Goal: Task Accomplishment & Management: Manage account settings

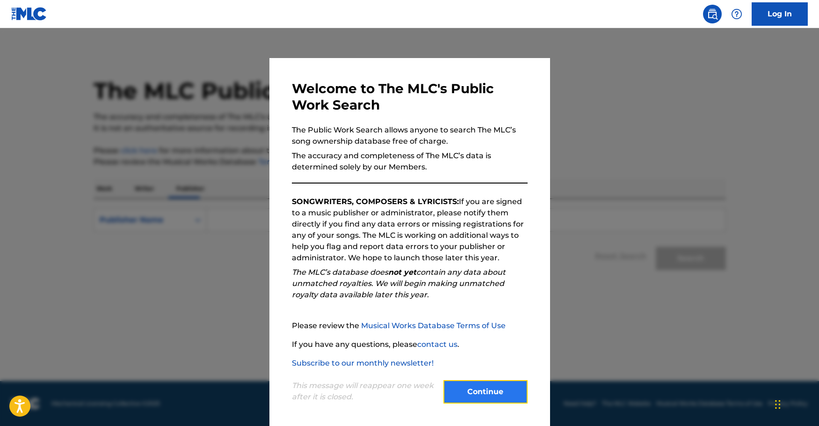
drag, startPoint x: 491, startPoint y: 389, endPoint x: 507, endPoint y: 376, distance: 20.2
click at [492, 389] on button "Continue" at bounding box center [485, 391] width 84 height 23
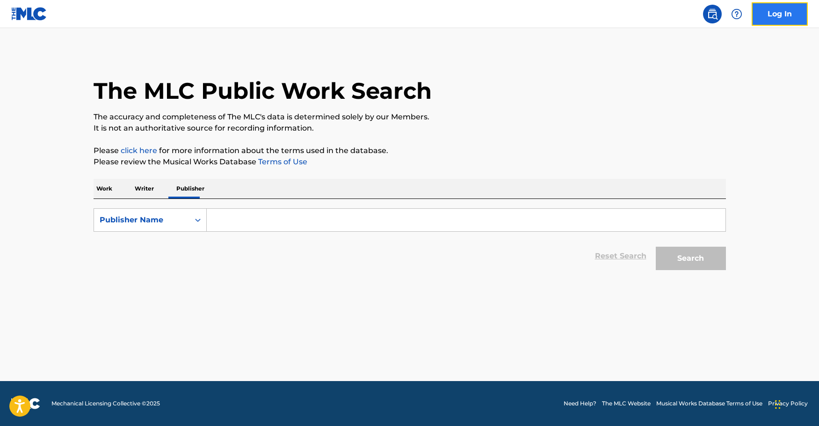
click at [783, 17] on link "Log In" at bounding box center [779, 13] width 56 height 23
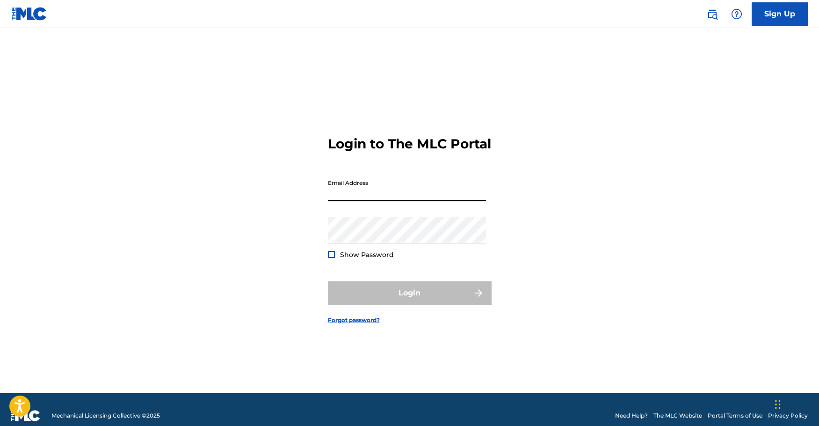
click at [351, 193] on input "Email Address" at bounding box center [407, 187] width 158 height 27
click at [337, 201] on input "Email Address" at bounding box center [407, 187] width 158 height 27
type input "kufrecords@outlook.com"
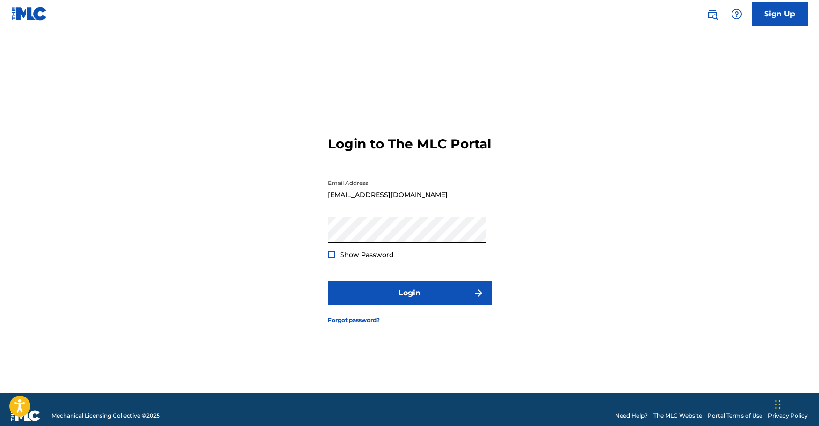
click at [331, 258] on div at bounding box center [331, 254] width 7 height 7
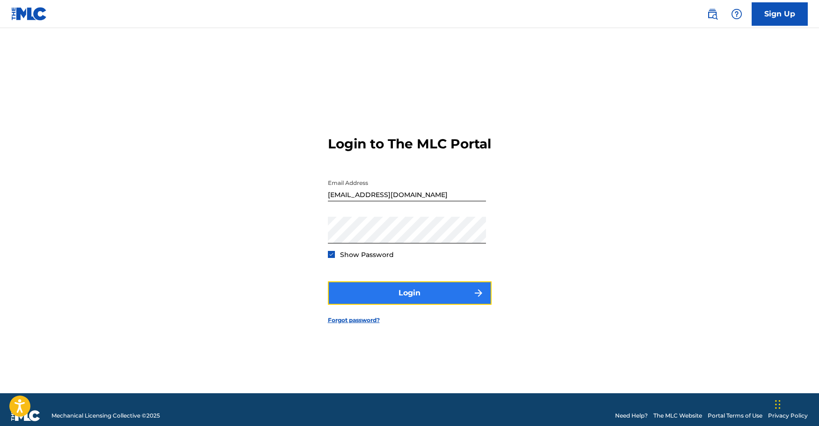
click at [405, 302] on button "Login" at bounding box center [410, 292] width 164 height 23
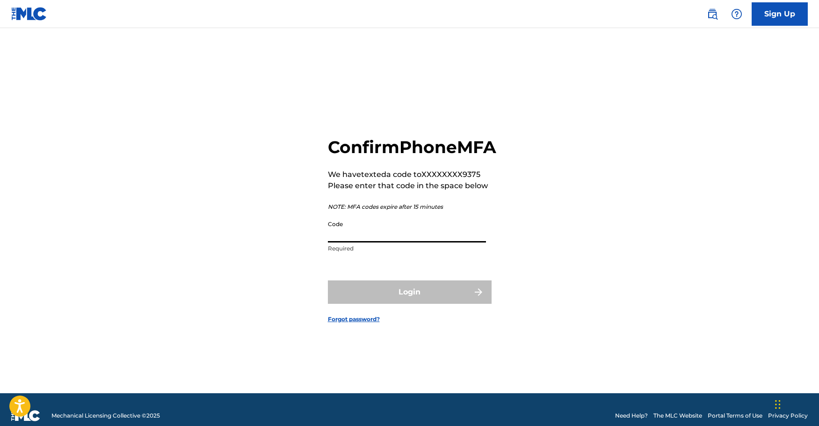
click at [385, 242] on input "Code" at bounding box center [407, 229] width 158 height 27
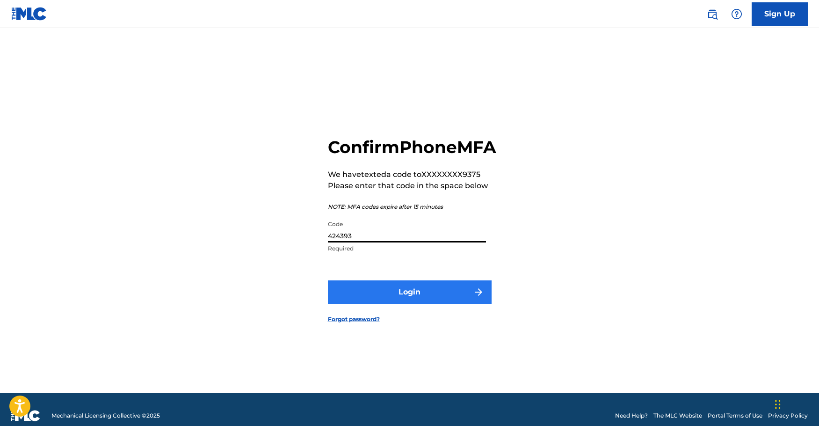
type input "424393"
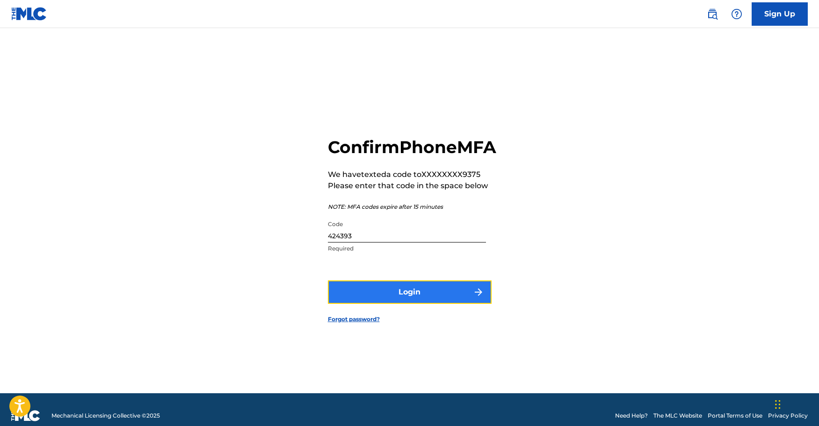
click at [403, 292] on button "Login" at bounding box center [410, 291] width 164 height 23
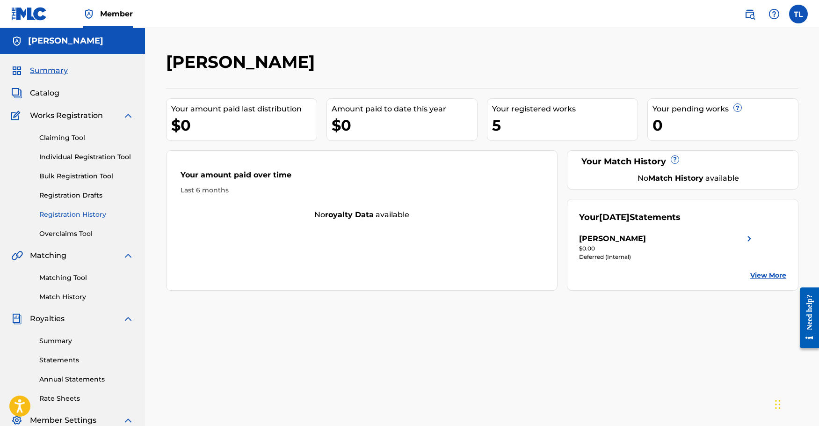
click at [77, 211] on link "Registration History" at bounding box center [86, 215] width 94 height 10
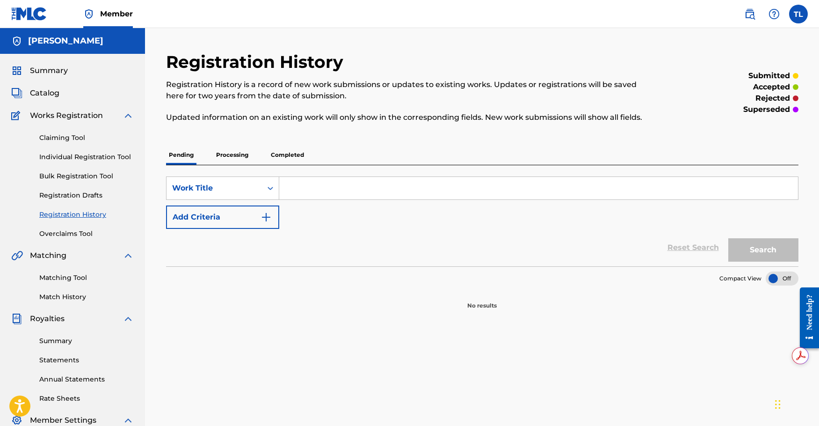
click at [228, 154] on p "Processing" at bounding box center [232, 155] width 38 height 20
click at [292, 154] on p "Completed" at bounding box center [287, 155] width 39 height 20
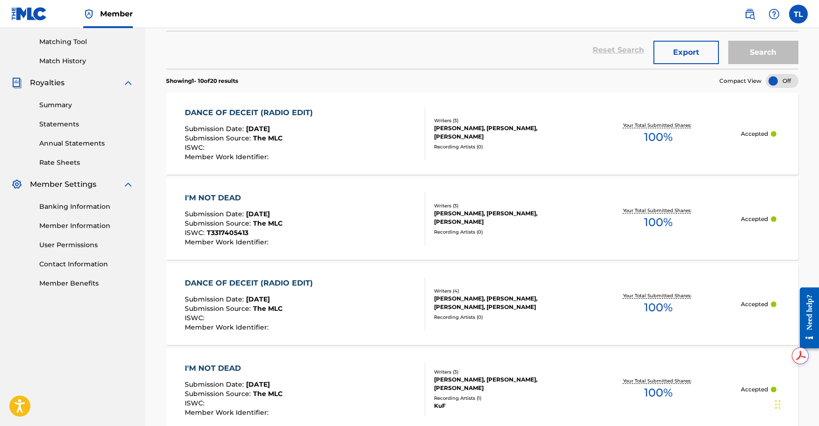
scroll to position [252, 0]
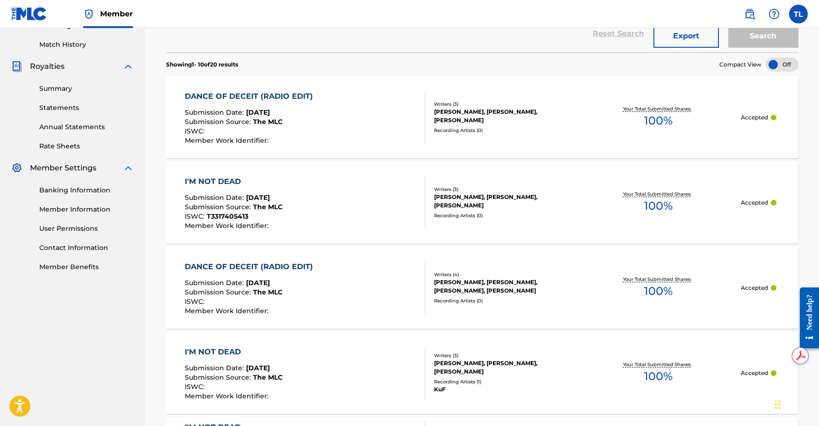
click at [778, 65] on div at bounding box center [782, 65] width 33 height 14
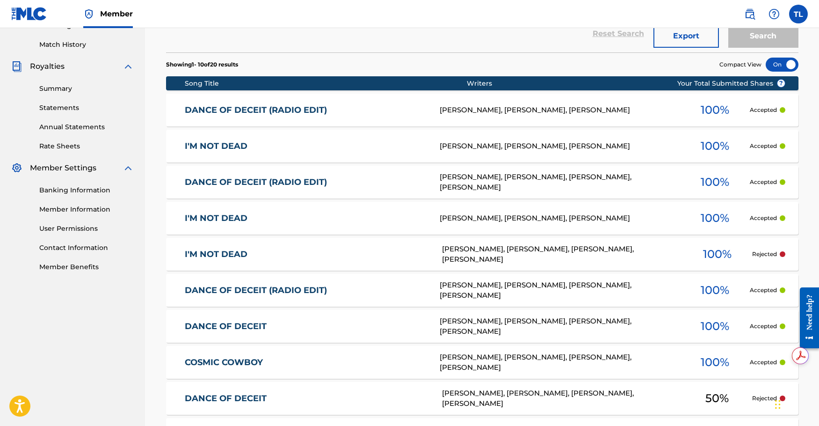
click at [778, 64] on div at bounding box center [782, 65] width 33 height 14
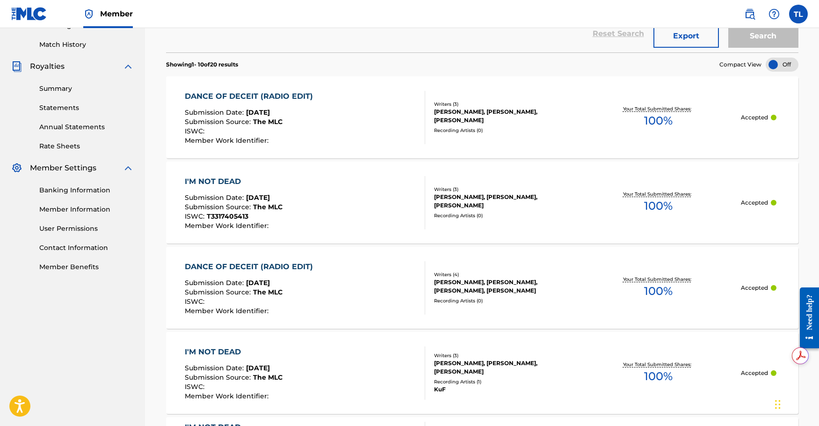
click at [351, 116] on div "DANCE OF DECEIT (RADIO EDIT) Submission Date : Jun 13, 2025 Submission Source :…" at bounding box center [305, 117] width 240 height 53
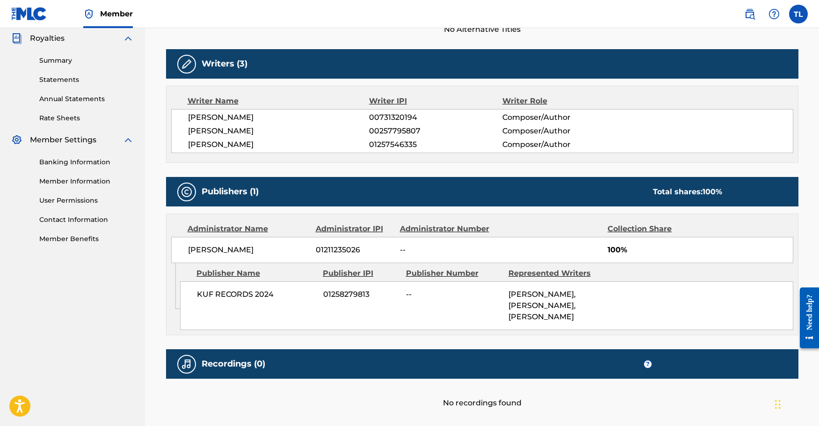
scroll to position [356, 0]
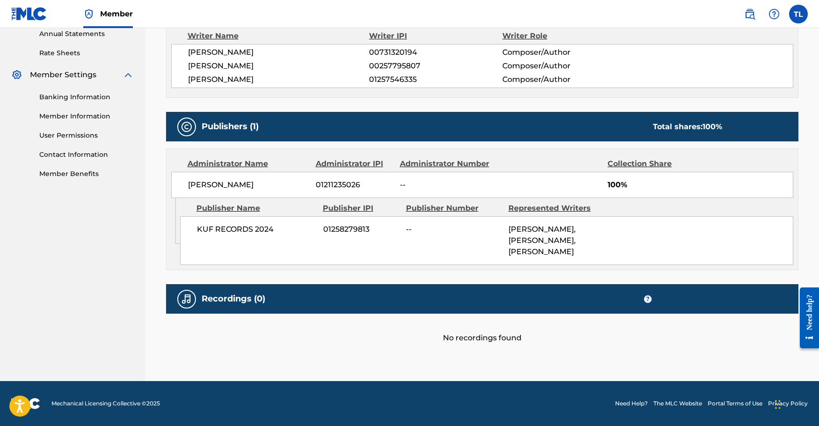
click at [224, 224] on span "KUF RECORDS 2024" at bounding box center [256, 229] width 119 height 11
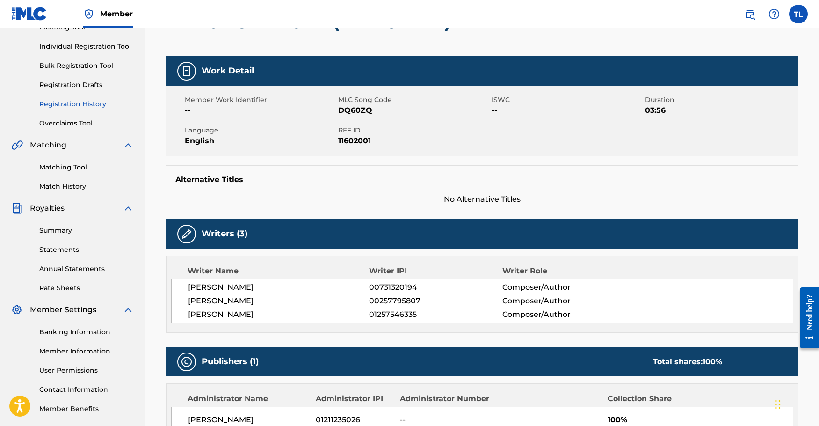
scroll to position [140, 0]
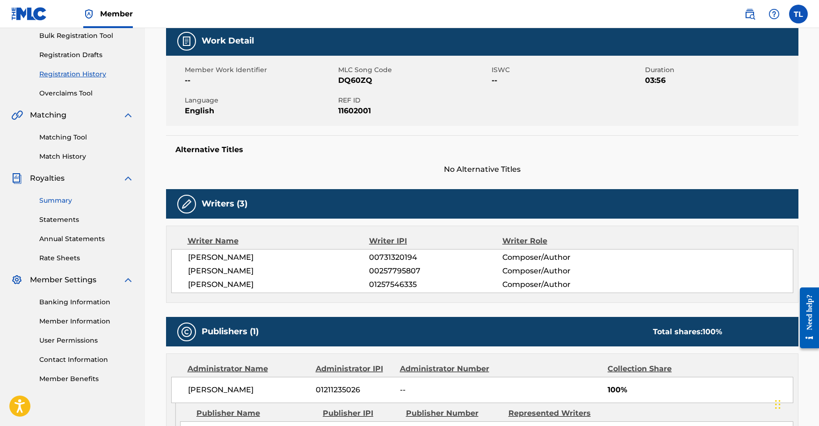
click at [62, 202] on link "Summary" at bounding box center [86, 200] width 94 height 10
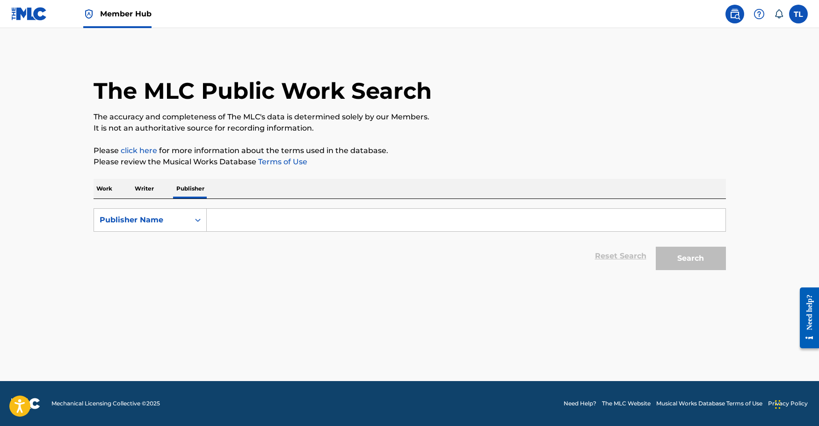
click at [145, 186] on p "Writer" at bounding box center [144, 189] width 25 height 20
click at [115, 189] on p "Work" at bounding box center [105, 189] width 22 height 20
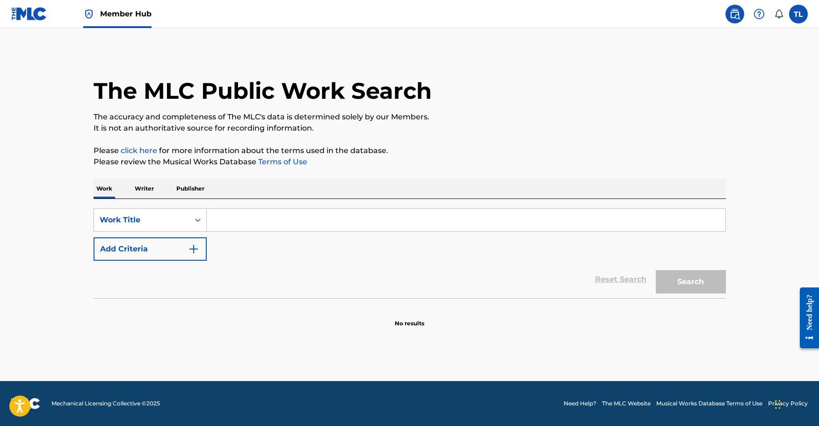
click at [777, 14] on icon at bounding box center [778, 13] width 9 height 9
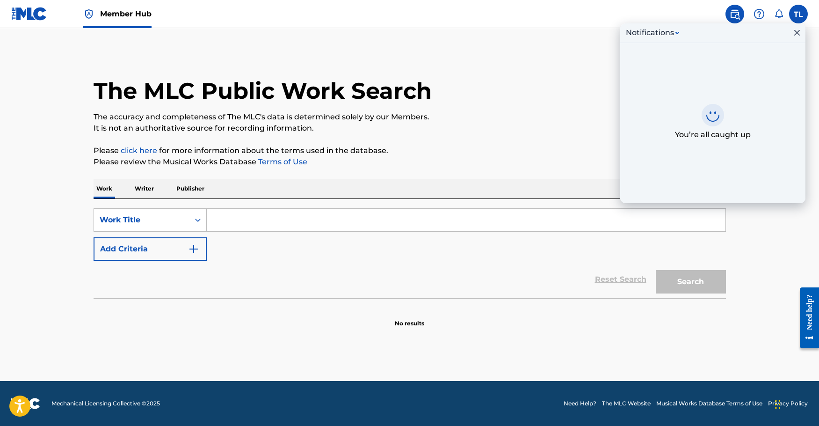
click at [777, 14] on icon at bounding box center [778, 13] width 9 height 9
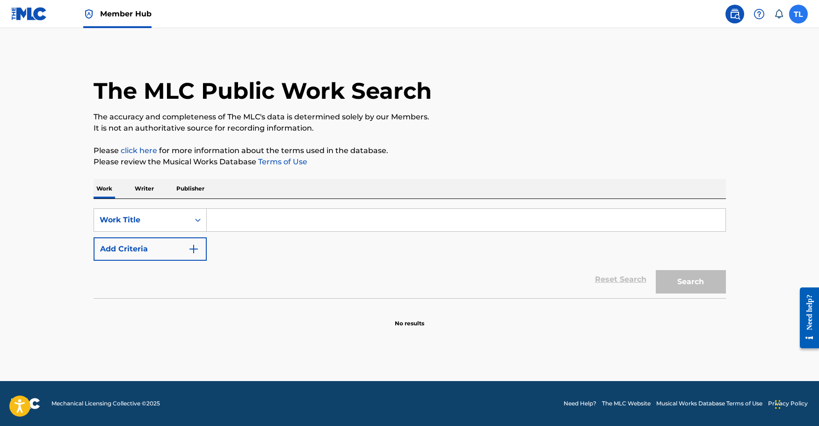
click at [799, 14] on label at bounding box center [798, 14] width 19 height 19
click at [798, 14] on input "TL Todd Leclaire kufrecords@outlook.com Notification Preferences Profile Log out" at bounding box center [798, 14] width 0 height 0
click at [703, 117] on link "Profile" at bounding box center [706, 116] width 19 height 8
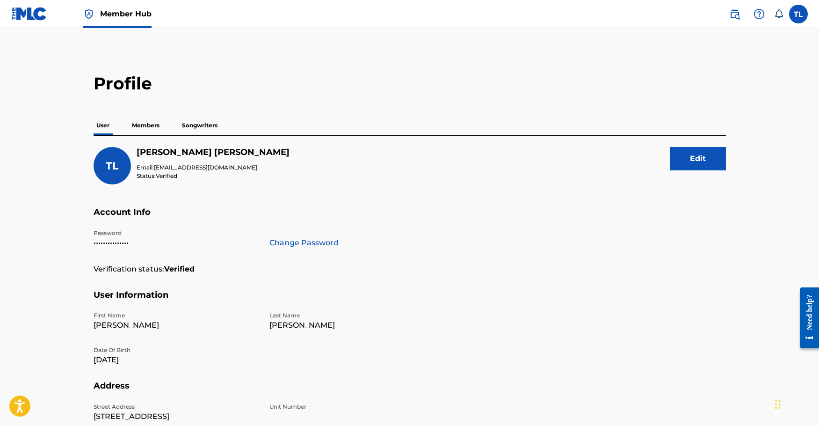
click at [117, 17] on span "Member Hub" at bounding box center [125, 13] width 51 height 11
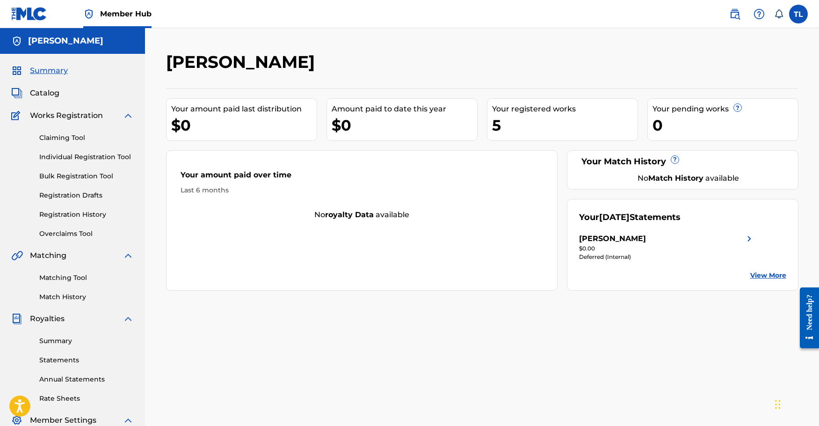
click at [62, 116] on span "Works Registration" at bounding box center [66, 115] width 73 height 11
click at [41, 93] on span "Catalog" at bounding box center [44, 92] width 29 height 11
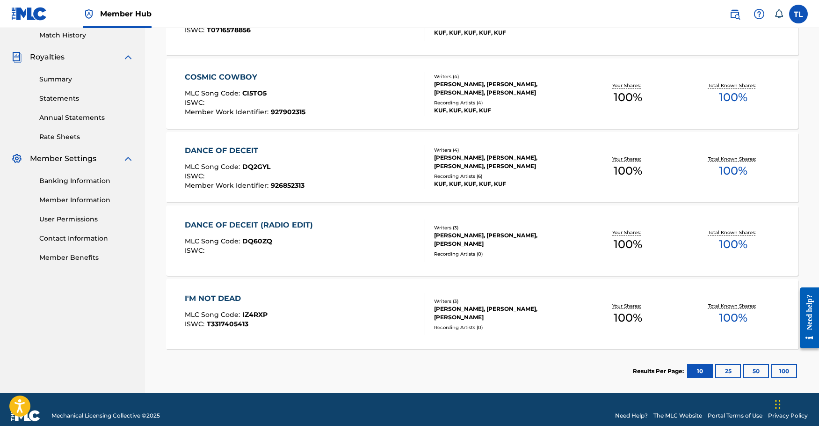
scroll to position [274, 0]
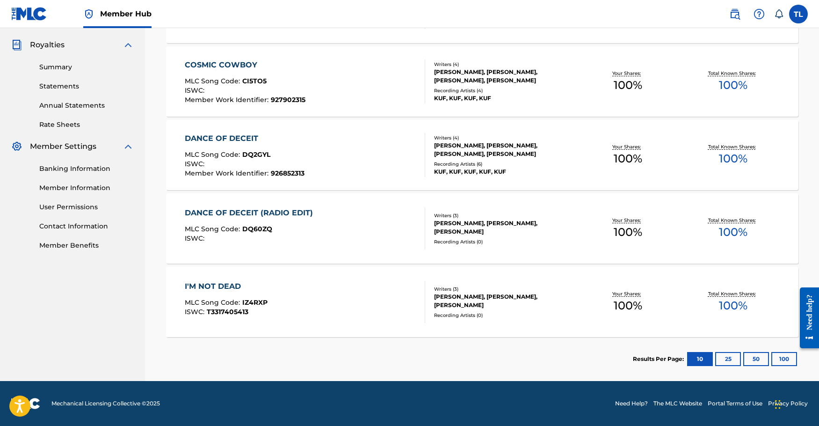
click at [216, 283] on div "I'M NOT DEAD" at bounding box center [226, 286] width 83 height 11
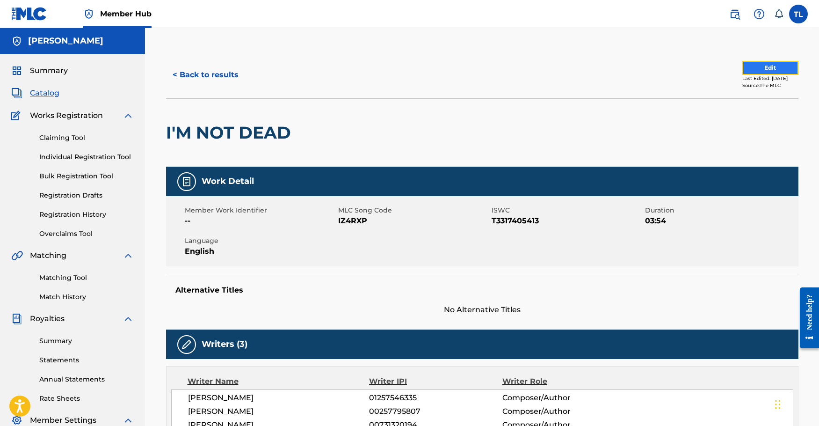
click at [773, 66] on button "Edit" at bounding box center [770, 68] width 56 height 14
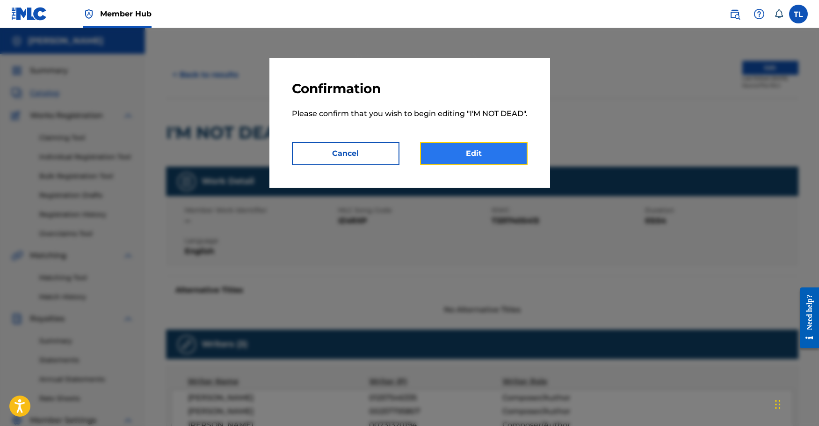
click at [456, 163] on link "Edit" at bounding box center [474, 153] width 108 height 23
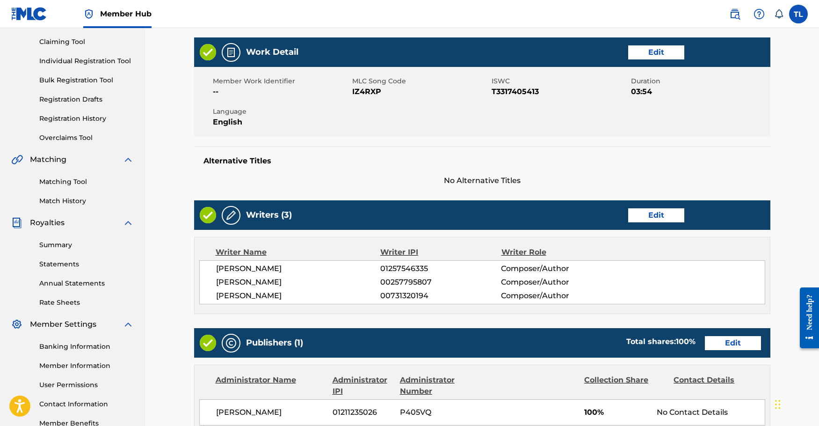
scroll to position [77, 0]
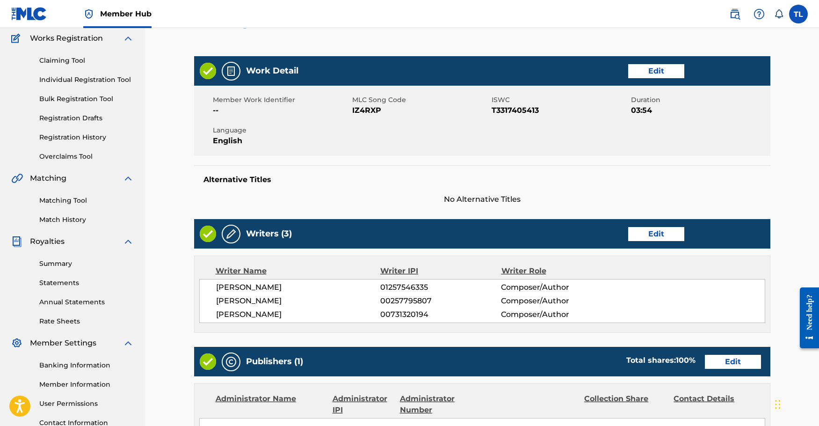
drag, startPoint x: 379, startPoint y: 123, endPoint x: 465, endPoint y: 119, distance: 86.6
click at [380, 123] on div "Member Work Identifier -- MLC Song Code IZ4RXP ISWC T3317405413 Duration 03:54 …" at bounding box center [482, 121] width 576 height 70
click at [655, 69] on link "Edit" at bounding box center [656, 71] width 56 height 14
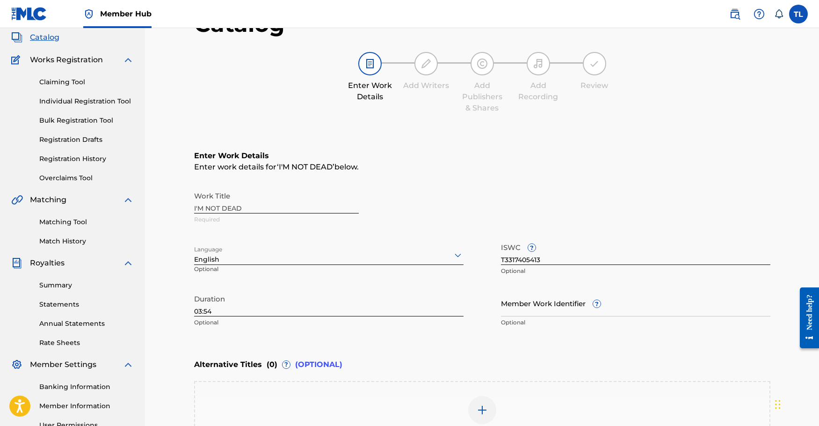
scroll to position [55, 0]
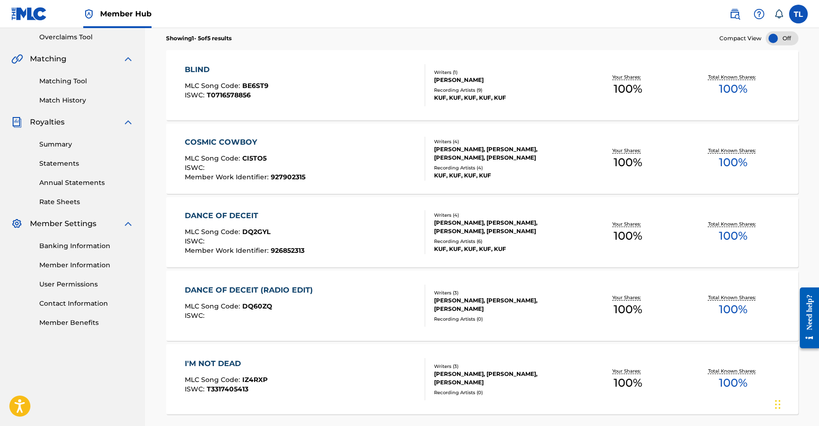
scroll to position [202, 0]
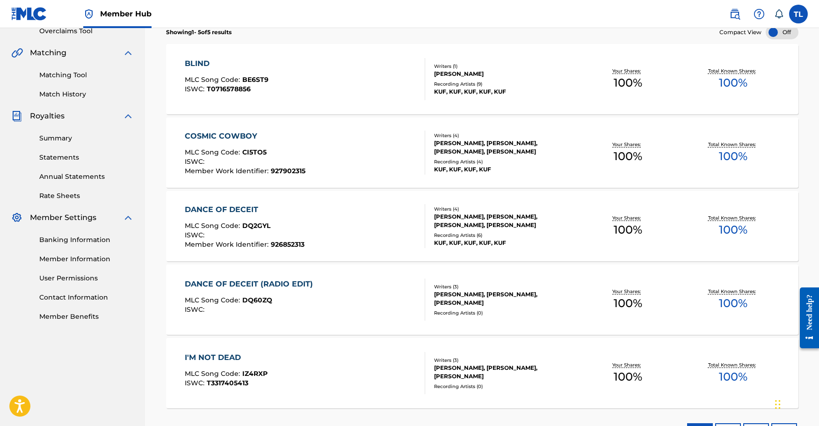
click at [222, 132] on div "COSMIC COWBOY" at bounding box center [245, 135] width 121 height 11
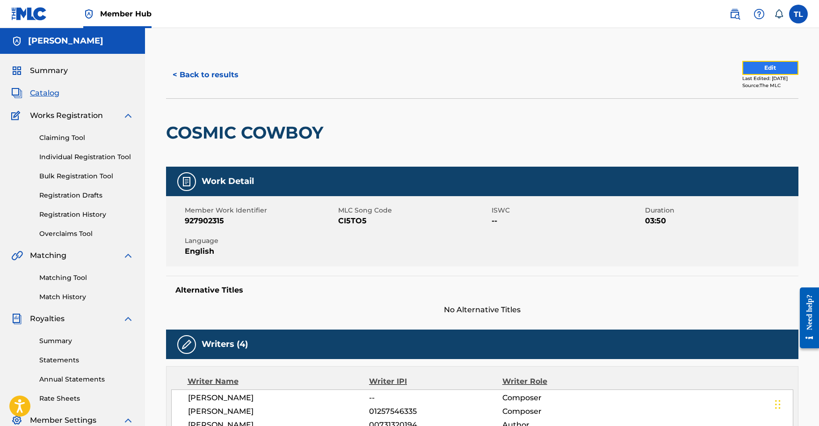
click at [752, 64] on button "Edit" at bounding box center [770, 68] width 56 height 14
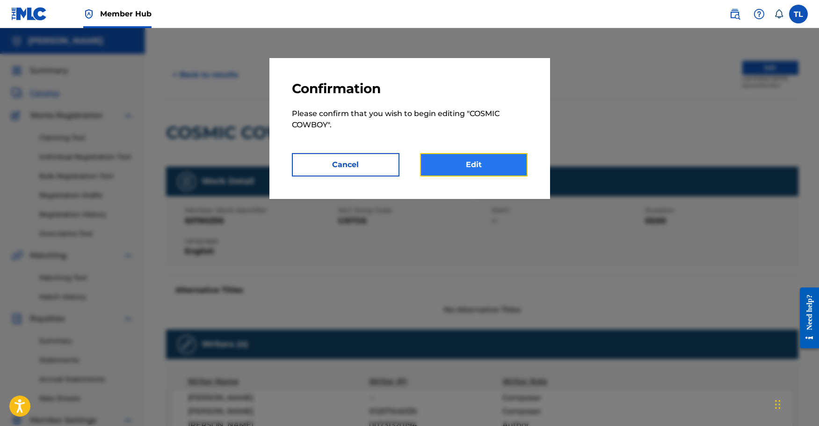
click at [470, 164] on link "Edit" at bounding box center [474, 164] width 108 height 23
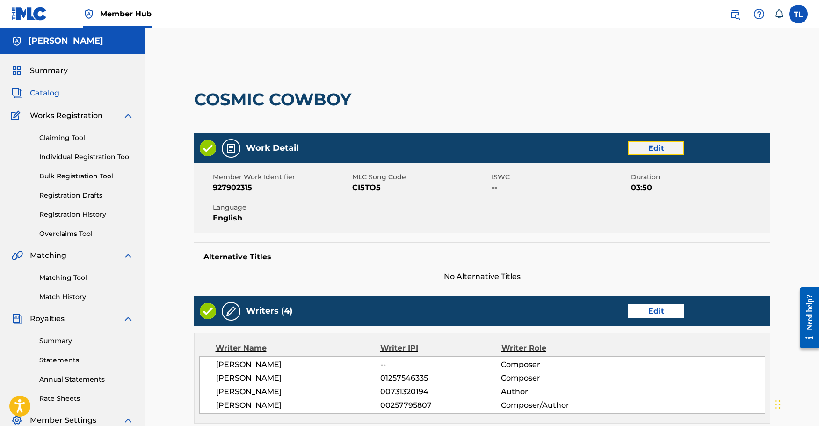
click at [644, 150] on link "Edit" at bounding box center [656, 148] width 56 height 14
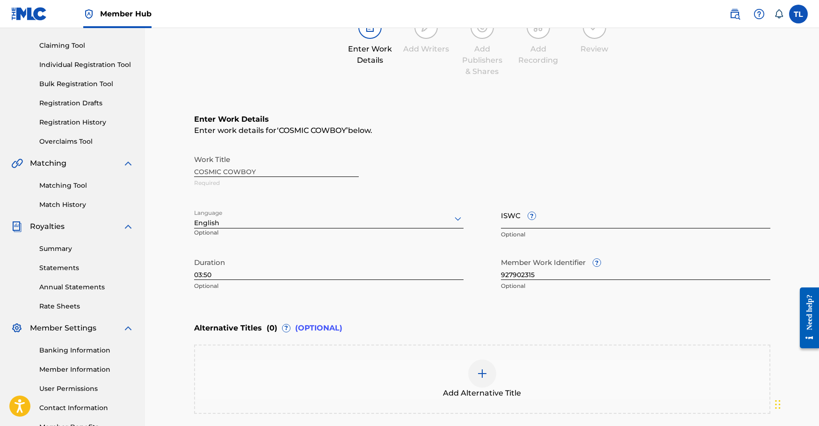
scroll to position [140, 0]
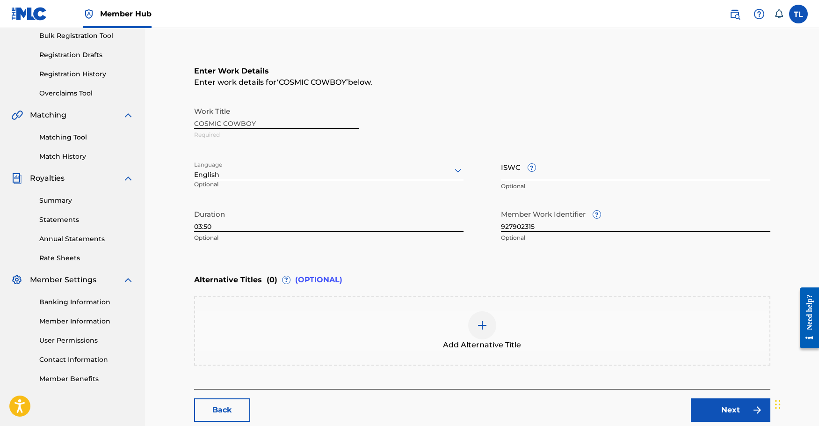
click at [506, 174] on input "ISWC ?" at bounding box center [635, 166] width 269 height 27
paste input "T3335121392"
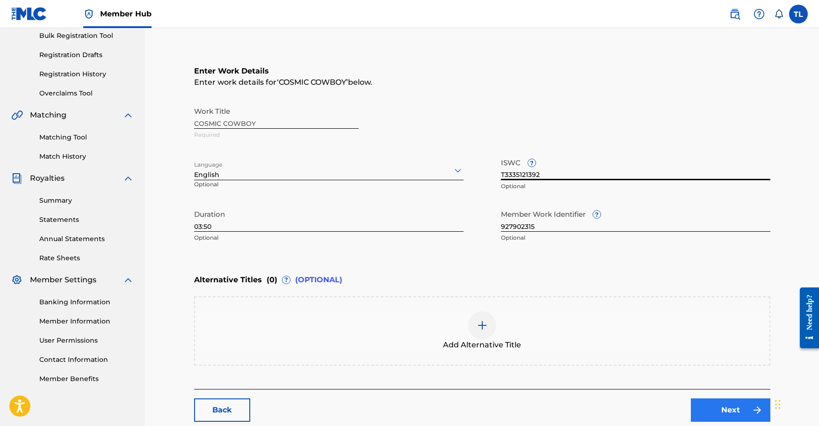
type input "T3335121392"
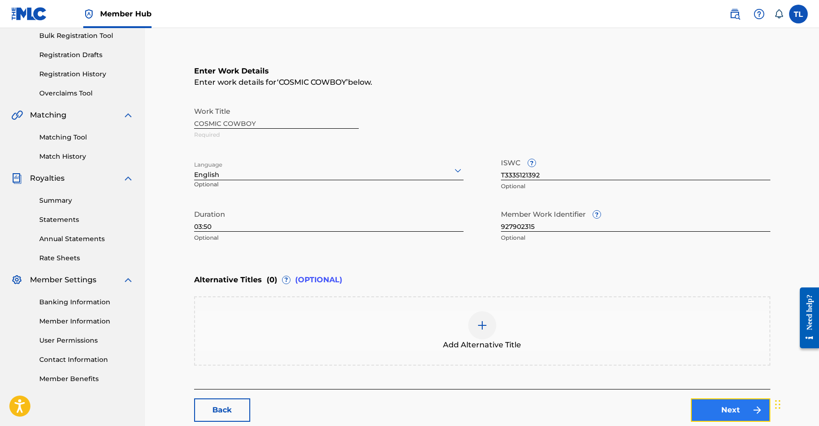
click at [719, 408] on link "Next" at bounding box center [730, 409] width 79 height 23
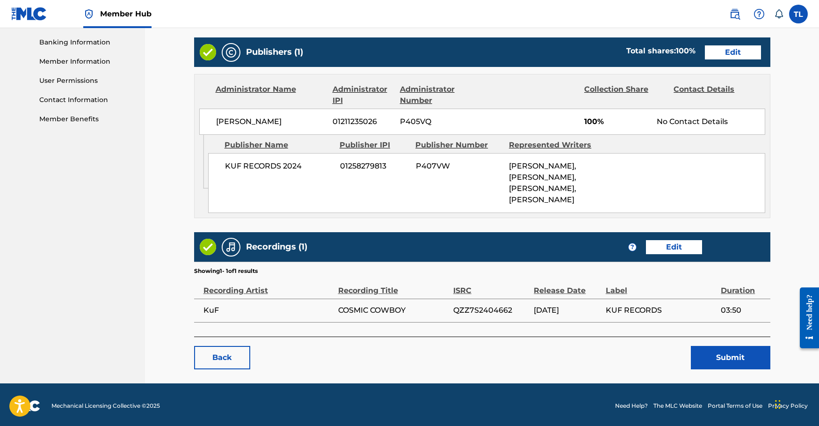
scroll to position [413, 0]
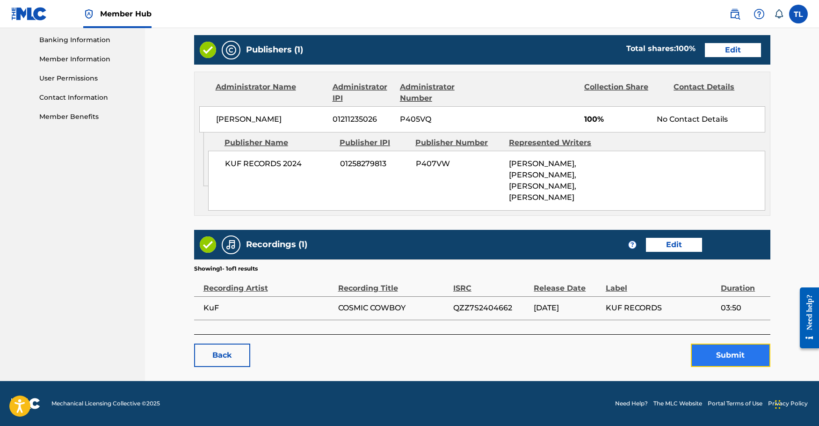
click at [730, 356] on button "Submit" at bounding box center [730, 354] width 79 height 23
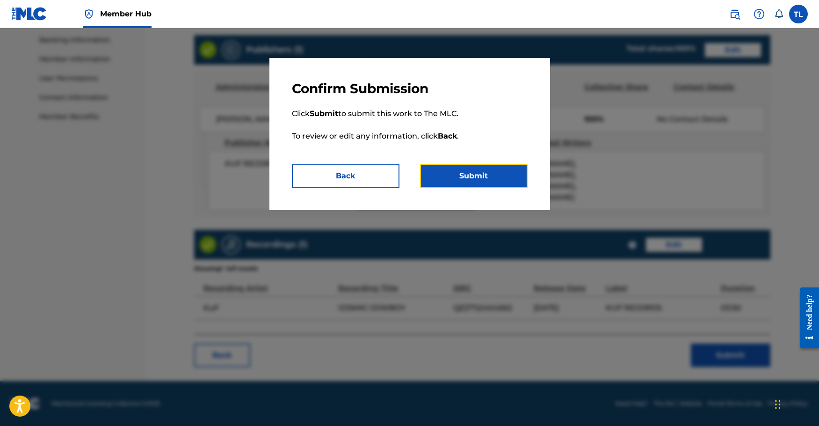
drag, startPoint x: 471, startPoint y: 176, endPoint x: 474, endPoint y: 158, distance: 18.5
click at [470, 173] on button "Submit" at bounding box center [474, 175] width 108 height 23
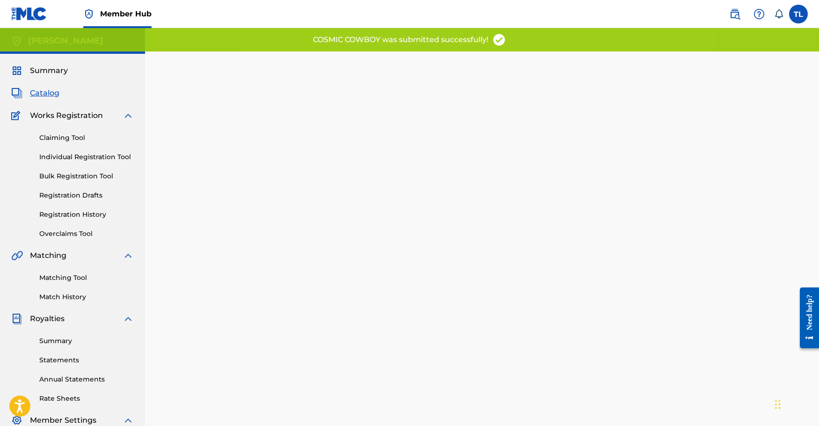
click at [39, 92] on span "Catalog" at bounding box center [44, 92] width 29 height 11
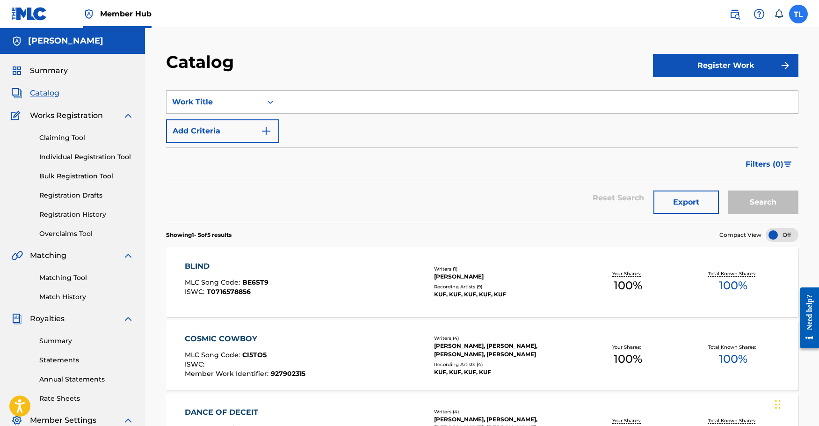
click at [800, 13] on label at bounding box center [798, 14] width 19 height 19
click at [798, 14] on input "TL Todd Leclaire kufrecords@outlook.com Notification Preferences Profile Log out" at bounding box center [798, 14] width 0 height 0
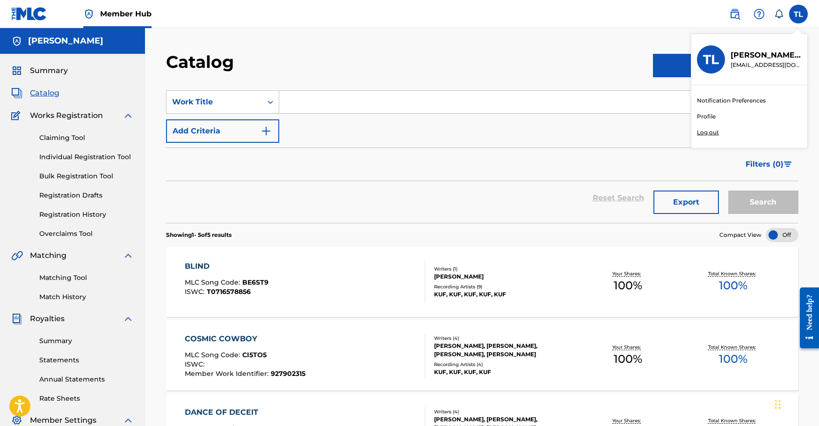
click at [715, 134] on p "Log out" at bounding box center [708, 132] width 22 height 8
click at [798, 14] on input "TL Todd Leclaire kufrecords@outlook.com Notification Preferences Profile Log out" at bounding box center [798, 14] width 0 height 0
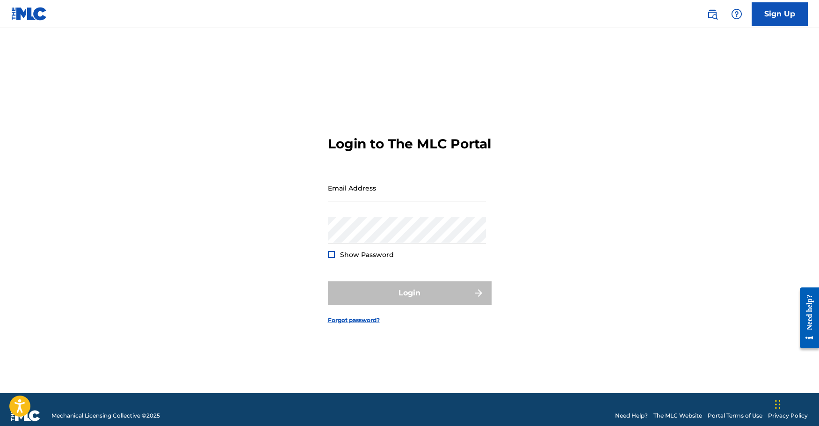
click at [390, 196] on input "Email Address" at bounding box center [407, 187] width 158 height 27
click at [350, 199] on input "Email Address" at bounding box center [407, 187] width 158 height 27
click at [345, 197] on input "Email Address" at bounding box center [407, 187] width 158 height 27
type input "k"
click at [340, 201] on input "me" at bounding box center [407, 187] width 158 height 27
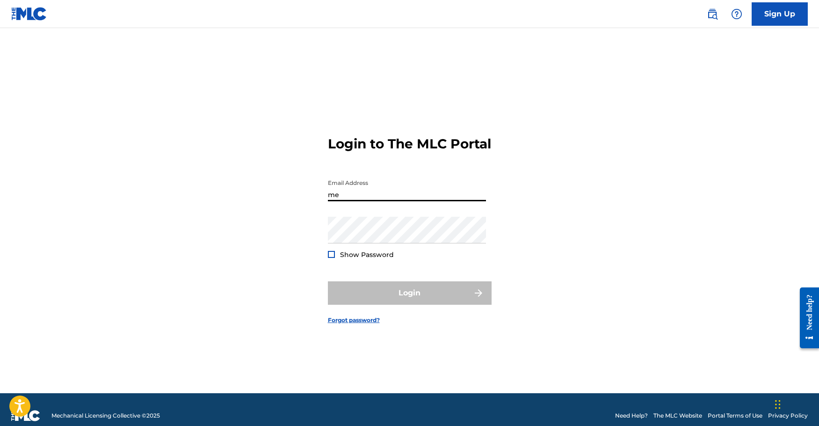
drag, startPoint x: 342, startPoint y: 202, endPoint x: 318, endPoint y: 203, distance: 23.5
click at [318, 203] on div "Login to The MLC Portal Email Address me Password Show Password Login Forgot pa…" at bounding box center [409, 221] width 655 height 341
click at [371, 201] on input "me" at bounding box center [407, 187] width 158 height 27
click at [351, 200] on input "me" at bounding box center [407, 187] width 158 height 27
type input "me@toddleclaire.com"
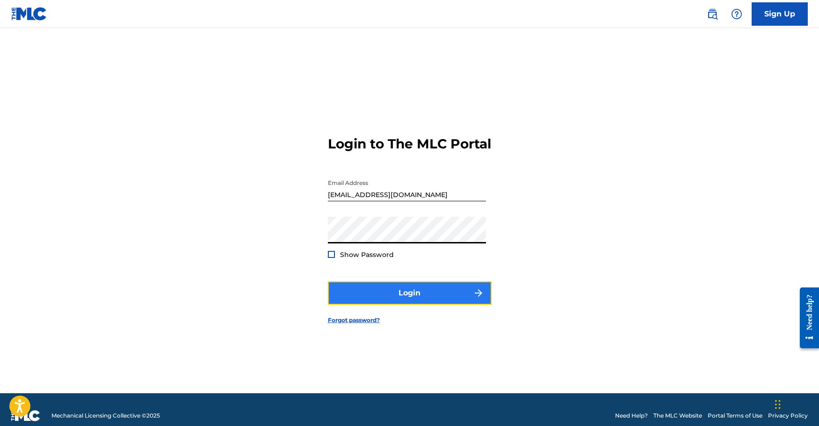
click at [409, 302] on button "Login" at bounding box center [410, 292] width 164 height 23
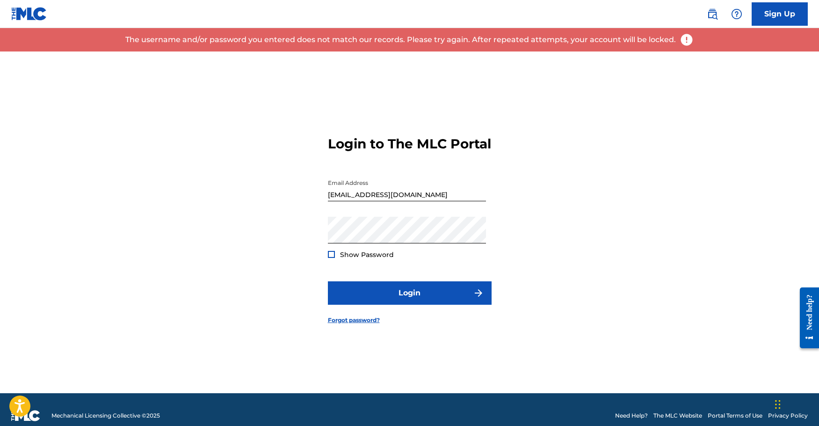
click at [404, 200] on input "me@toddleclaire.com" at bounding box center [407, 187] width 158 height 27
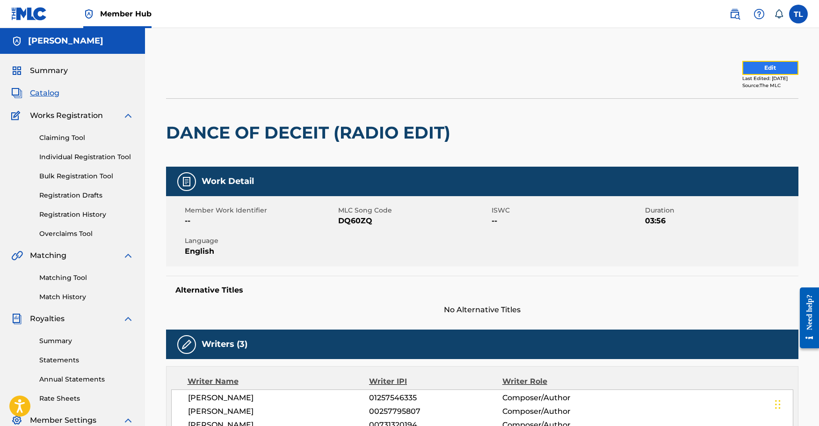
click at [772, 61] on button "Edit" at bounding box center [770, 68] width 56 height 14
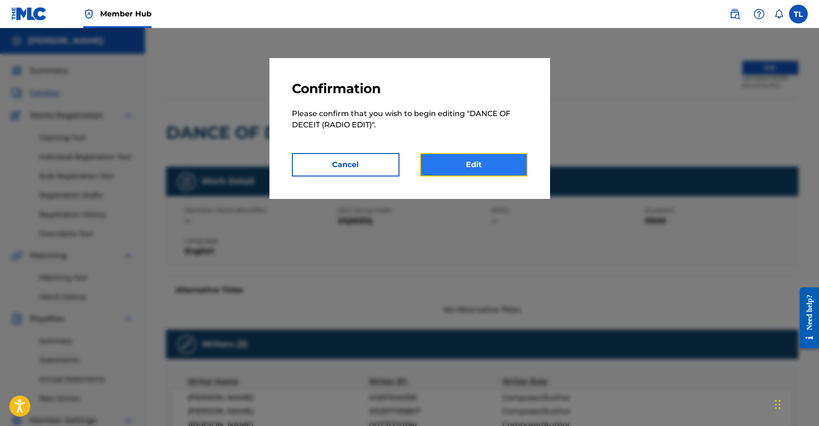
click at [487, 164] on link "Edit" at bounding box center [474, 164] width 108 height 23
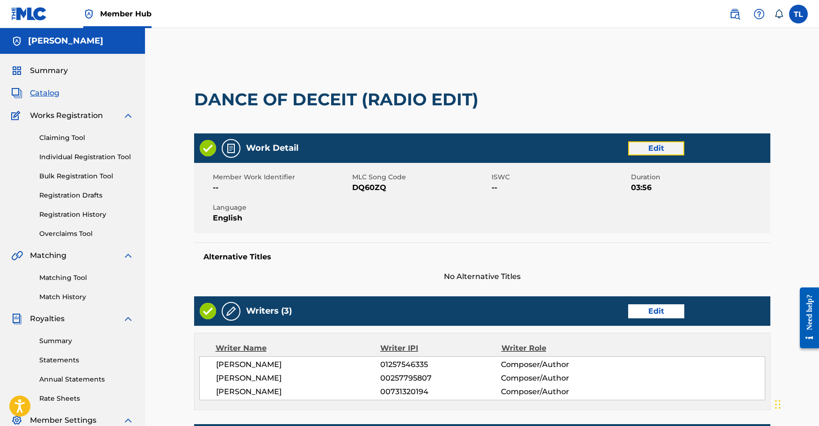
click at [652, 148] on link "Edit" at bounding box center [656, 148] width 56 height 14
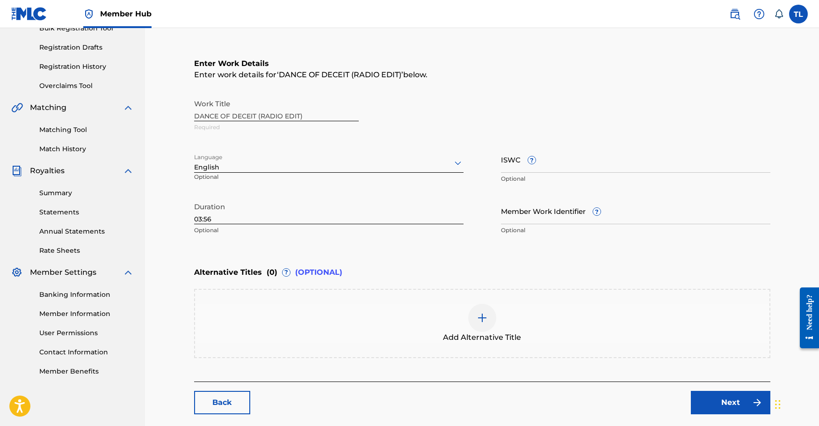
scroll to position [187, 0]
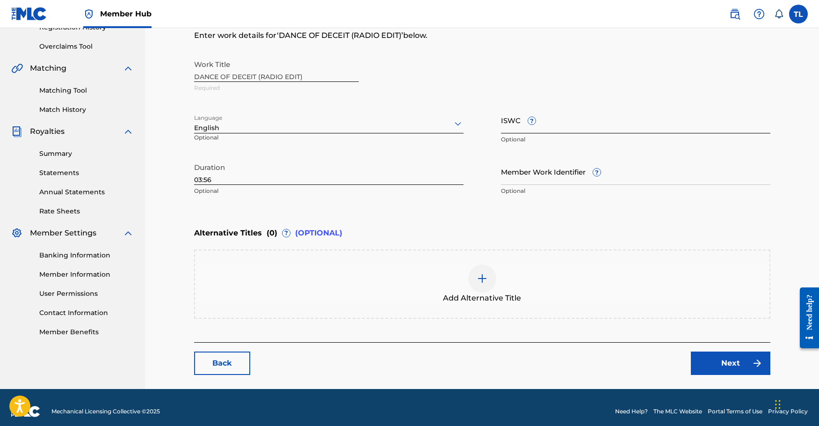
click at [513, 127] on input "ISWC ?" at bounding box center [635, 120] width 269 height 27
paste input "T3335118899"
type input "T3335118899"
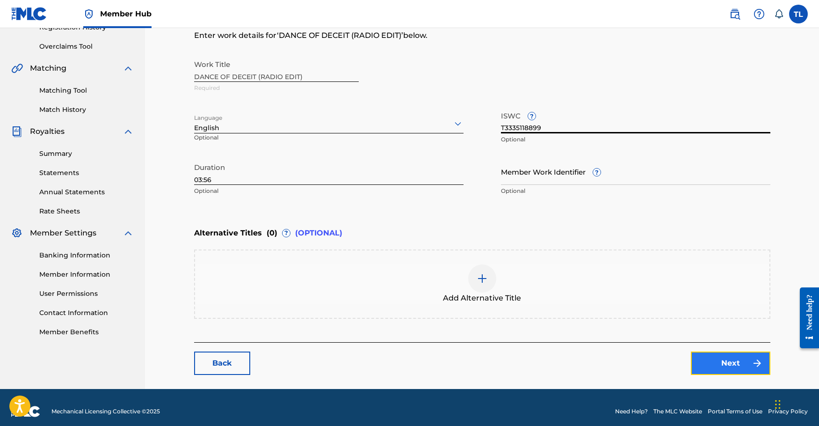
click at [728, 368] on link "Next" at bounding box center [730, 362] width 79 height 23
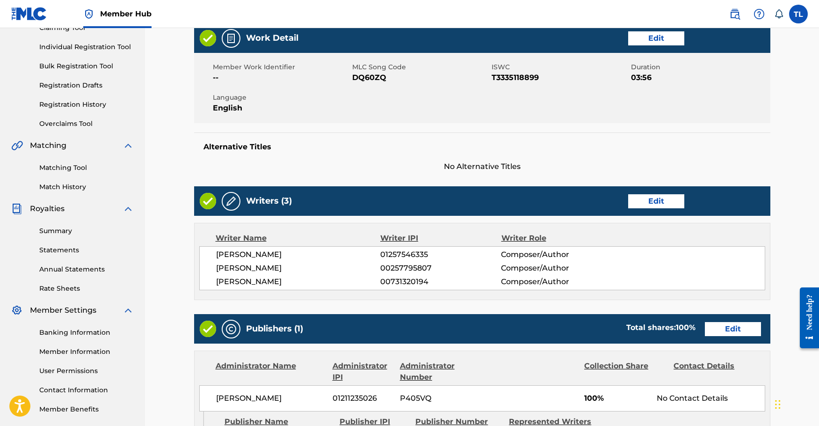
scroll to position [389, 0]
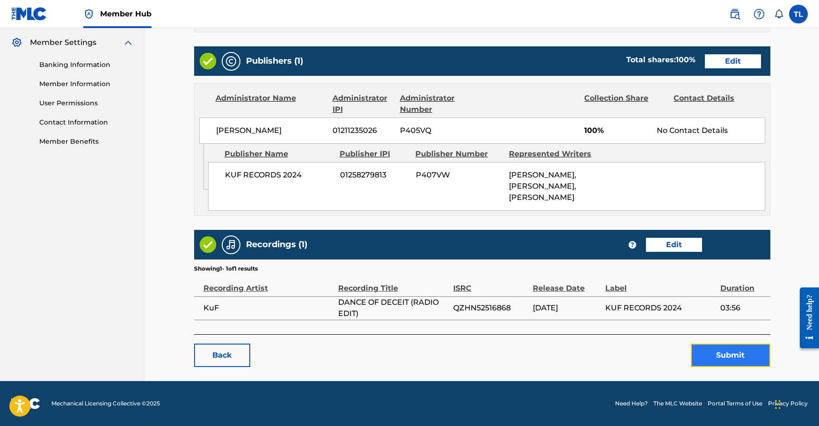
click at [725, 352] on button "Submit" at bounding box center [730, 354] width 79 height 23
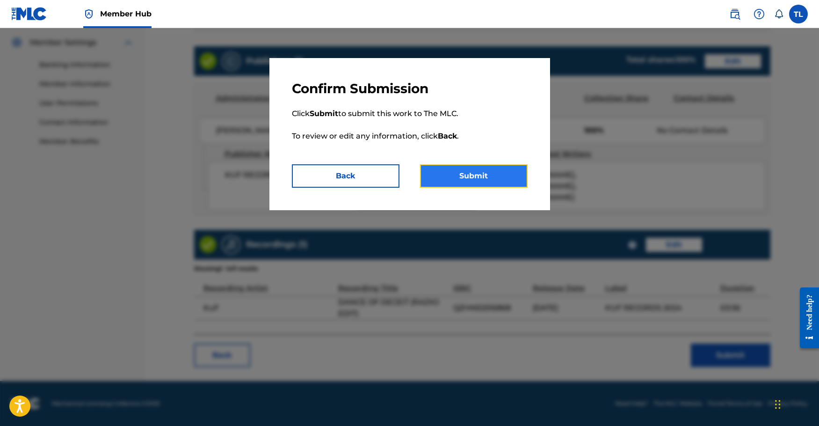
click at [495, 179] on button "Submit" at bounding box center [474, 175] width 108 height 23
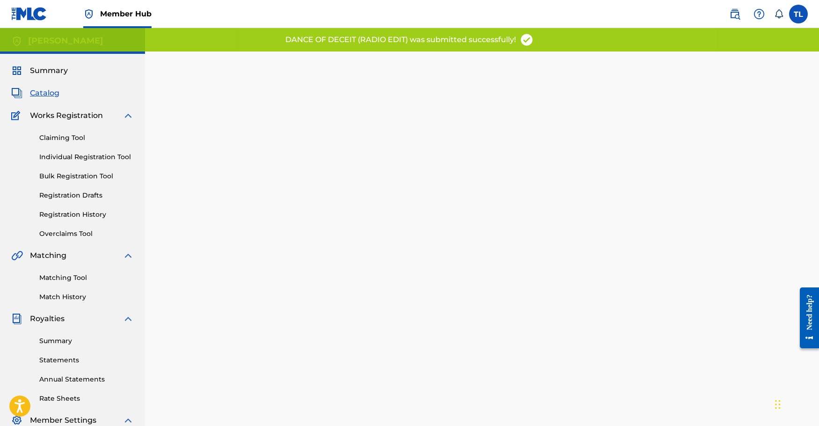
click at [54, 100] on div "Summary Catalog Works Registration Claiming Tool Individual Registration Tool B…" at bounding box center [72, 294] width 145 height 481
click at [51, 91] on span "Catalog" at bounding box center [44, 92] width 29 height 11
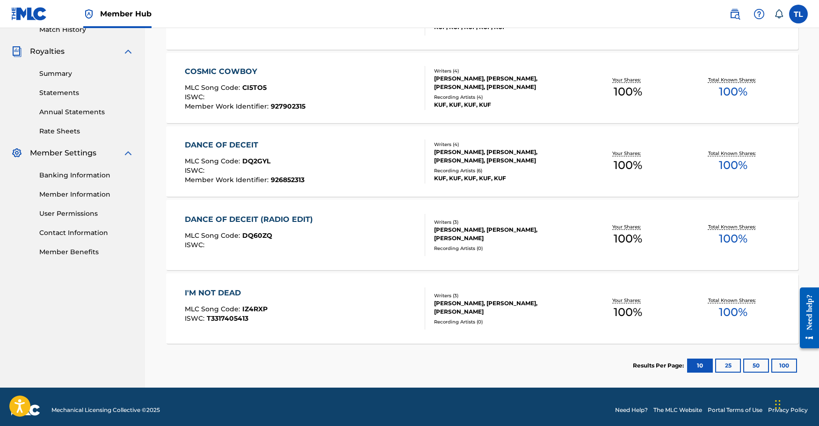
scroll to position [274, 0]
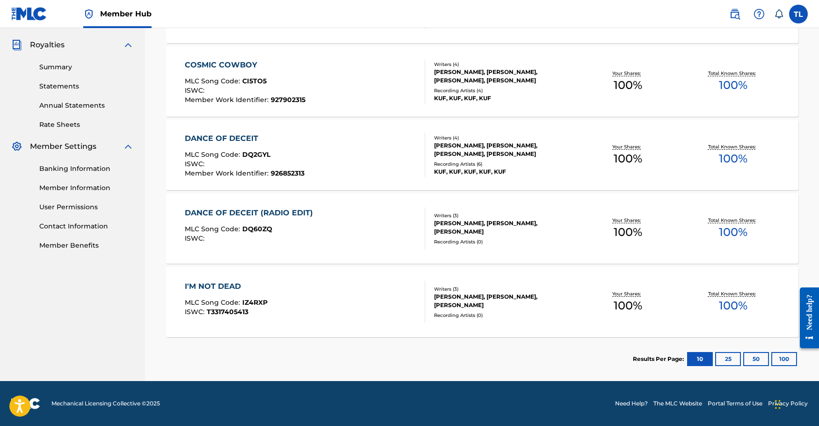
click at [223, 136] on div "DANCE OF DECEIT" at bounding box center [245, 138] width 120 height 11
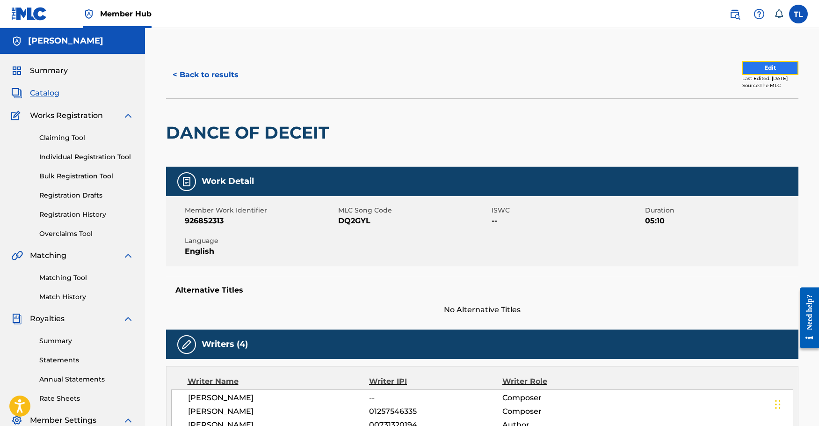
click at [760, 65] on button "Edit" at bounding box center [770, 68] width 56 height 14
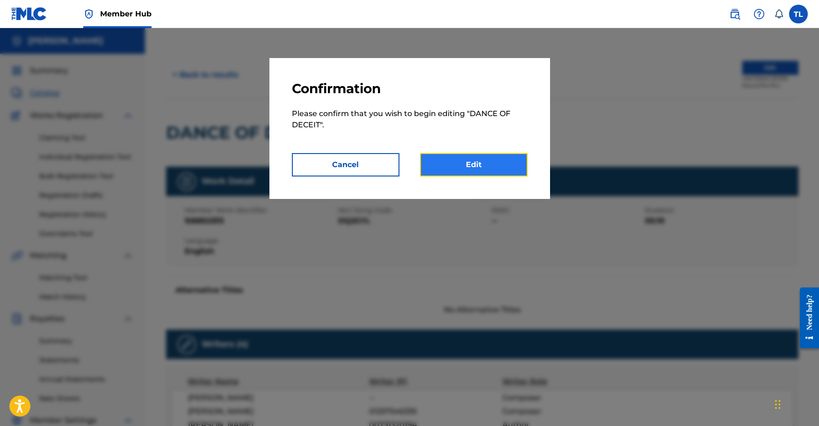
click at [490, 163] on link "Edit" at bounding box center [474, 164] width 108 height 23
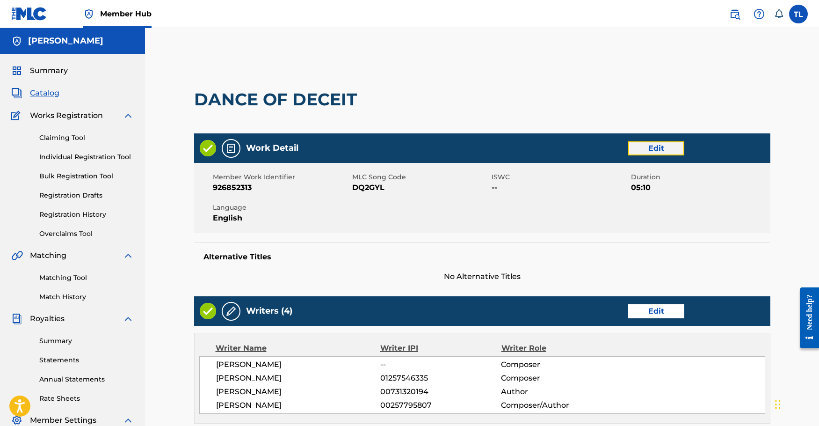
click at [658, 146] on link "Edit" at bounding box center [656, 148] width 56 height 14
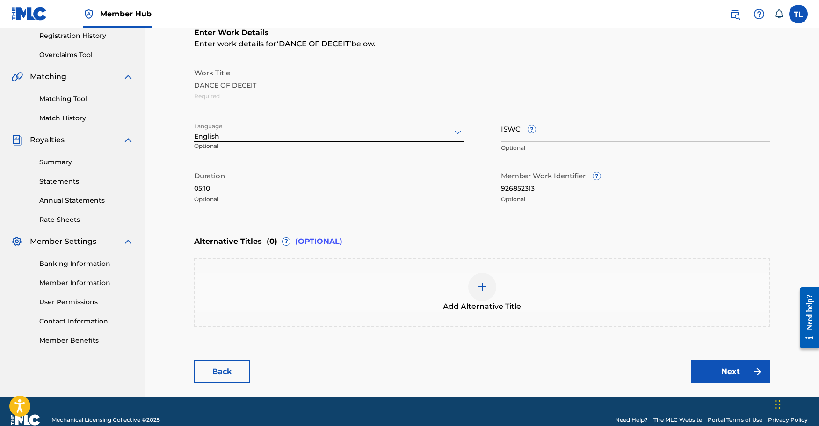
scroll to position [187, 0]
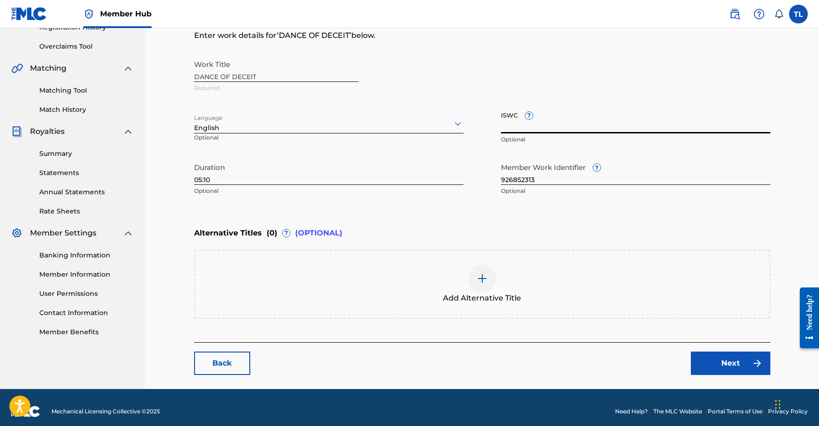
click at [509, 125] on input "ISWC ?" at bounding box center [635, 120] width 269 height 27
paste input "T3331759167"
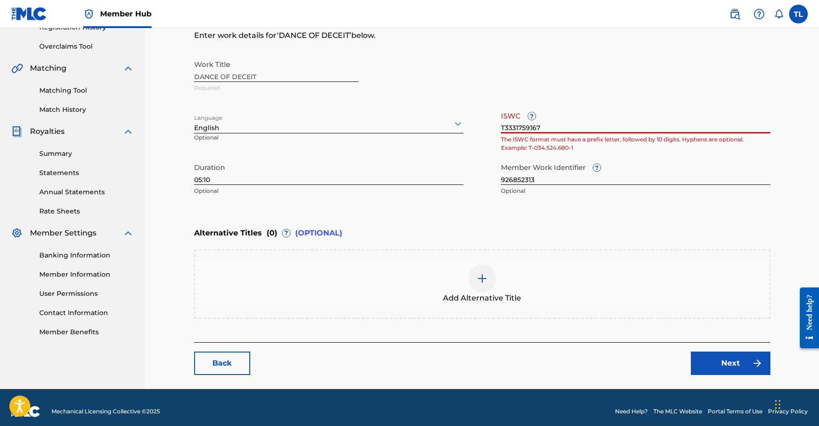
type input "T3331759167"
click at [573, 115] on input "T3331759167" at bounding box center [635, 120] width 269 height 27
click at [554, 125] on input "T3331759167" at bounding box center [635, 120] width 269 height 27
click at [505, 126] on input "T3331759167" at bounding box center [635, 120] width 269 height 27
click at [552, 77] on div "Work Title DANCE OF DECEIT Required" at bounding box center [482, 76] width 576 height 42
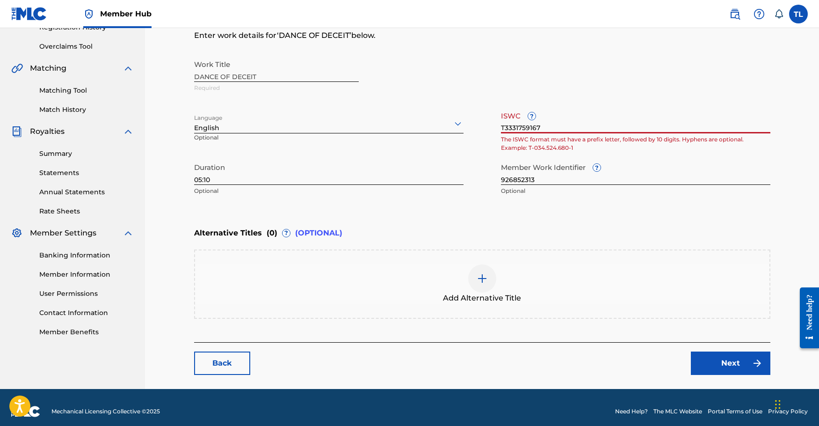
drag, startPoint x: 514, startPoint y: 125, endPoint x: 493, endPoint y: 123, distance: 20.7
click at [493, 123] on div "Work Title DANCE OF DECEIT Required Language English Optional ISWC ? T333175916…" at bounding box center [482, 127] width 576 height 145
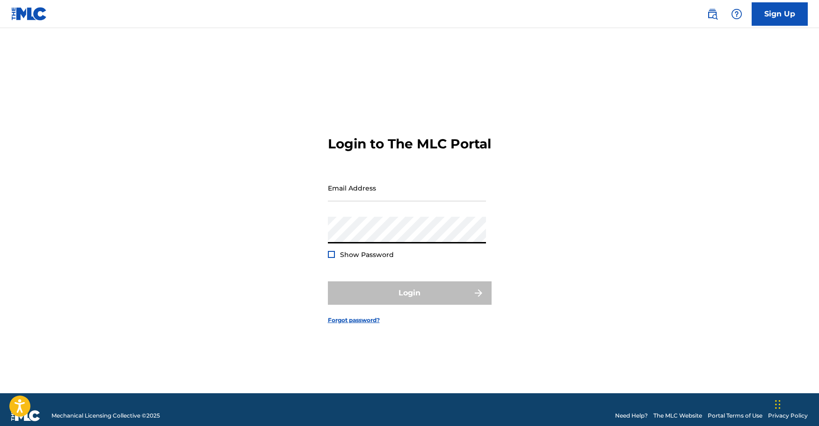
type input "[EMAIL_ADDRESS][DOMAIN_NAME]"
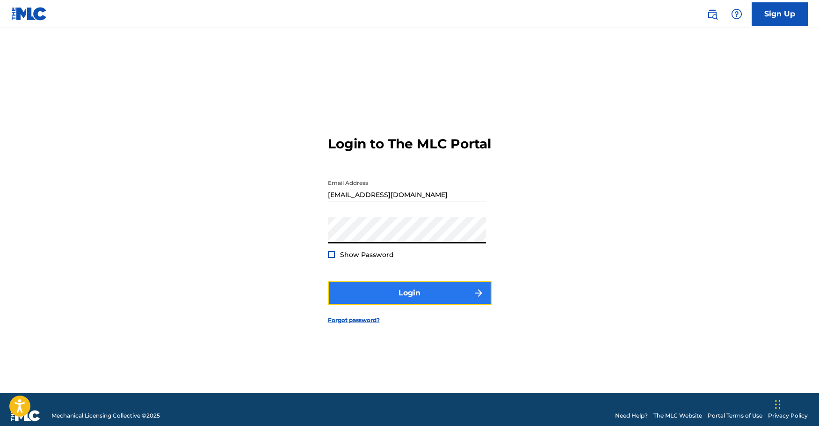
click at [388, 298] on button "Login" at bounding box center [410, 292] width 164 height 23
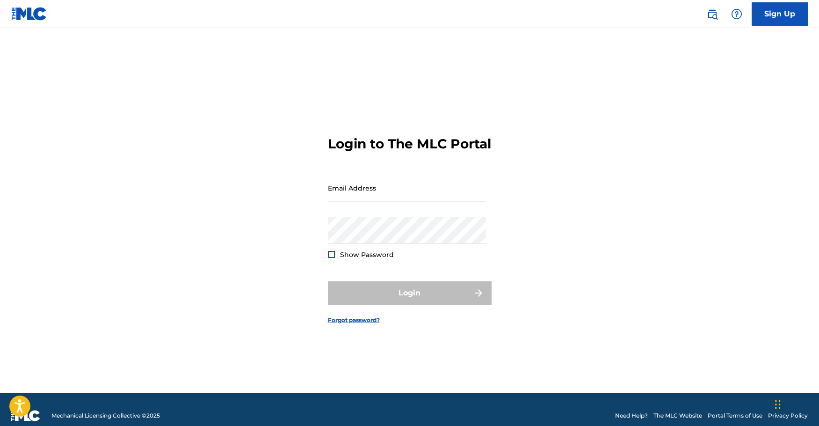
click at [347, 199] on input "Email Address" at bounding box center [407, 187] width 158 height 27
type input "m"
click at [536, 230] on div "Login to The MLC Portal Email Address Password Show Password Login Forgot passw…" at bounding box center [409, 221] width 655 height 341
click at [589, 290] on div "Login to The MLC Portal Email Address Password Show Password Login Forgot passw…" at bounding box center [409, 221] width 655 height 341
click at [355, 196] on input "Email Address" at bounding box center [407, 187] width 158 height 27
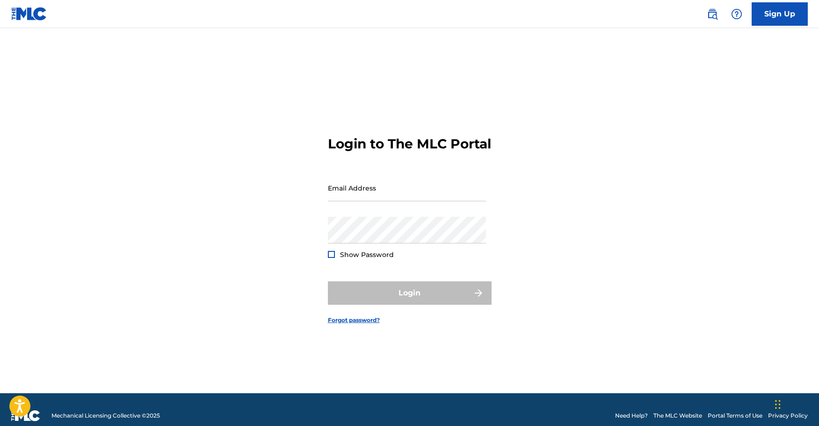
click at [660, 141] on div "Login to The MLC Portal Email Address Password Show Password Login Forgot passw…" at bounding box center [409, 221] width 655 height 341
